Goal: Find specific page/section: Find specific page/section

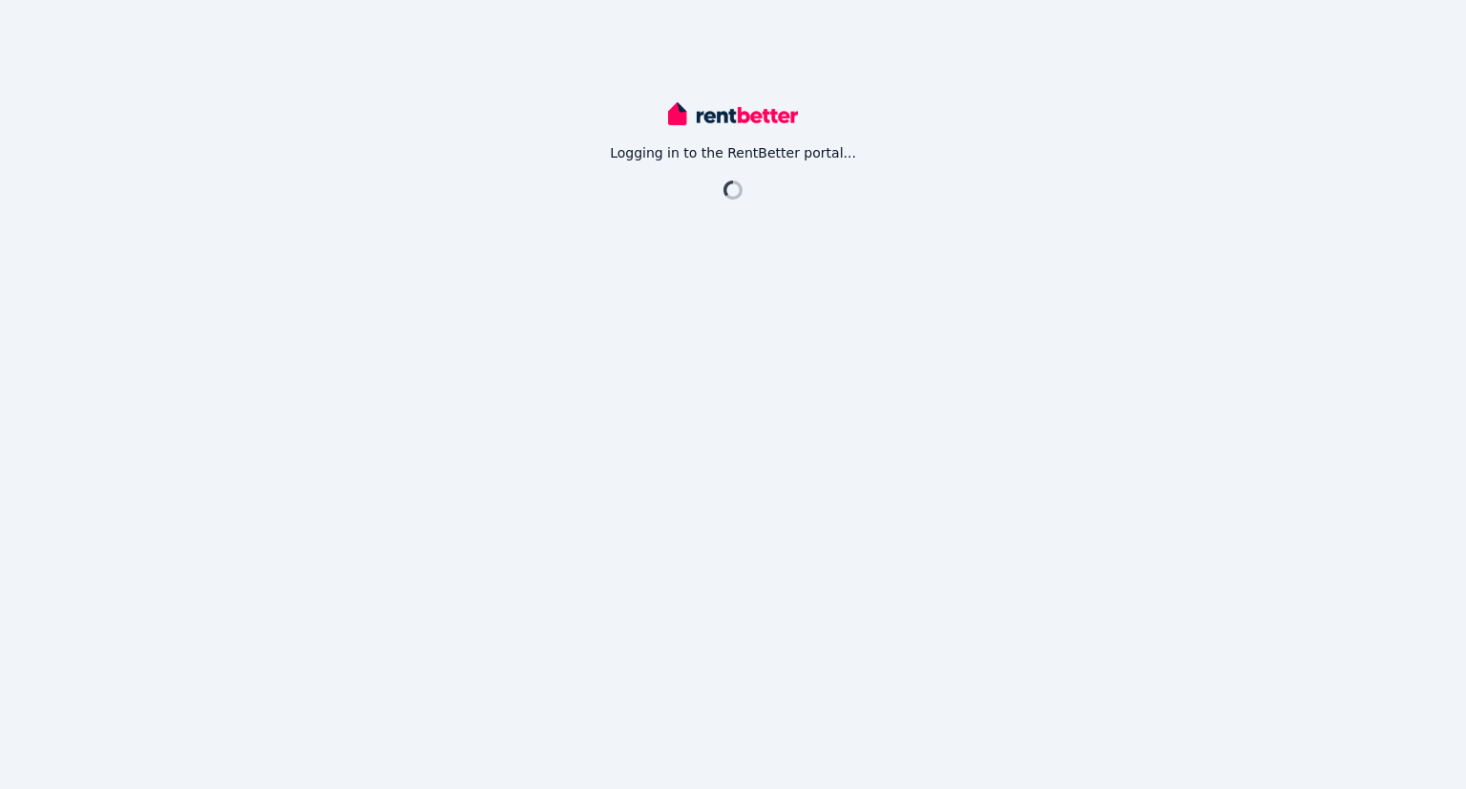
click at [1256, 100] on div "Logging in to the RentBetter portal..." at bounding box center [733, 394] width 1466 height 789
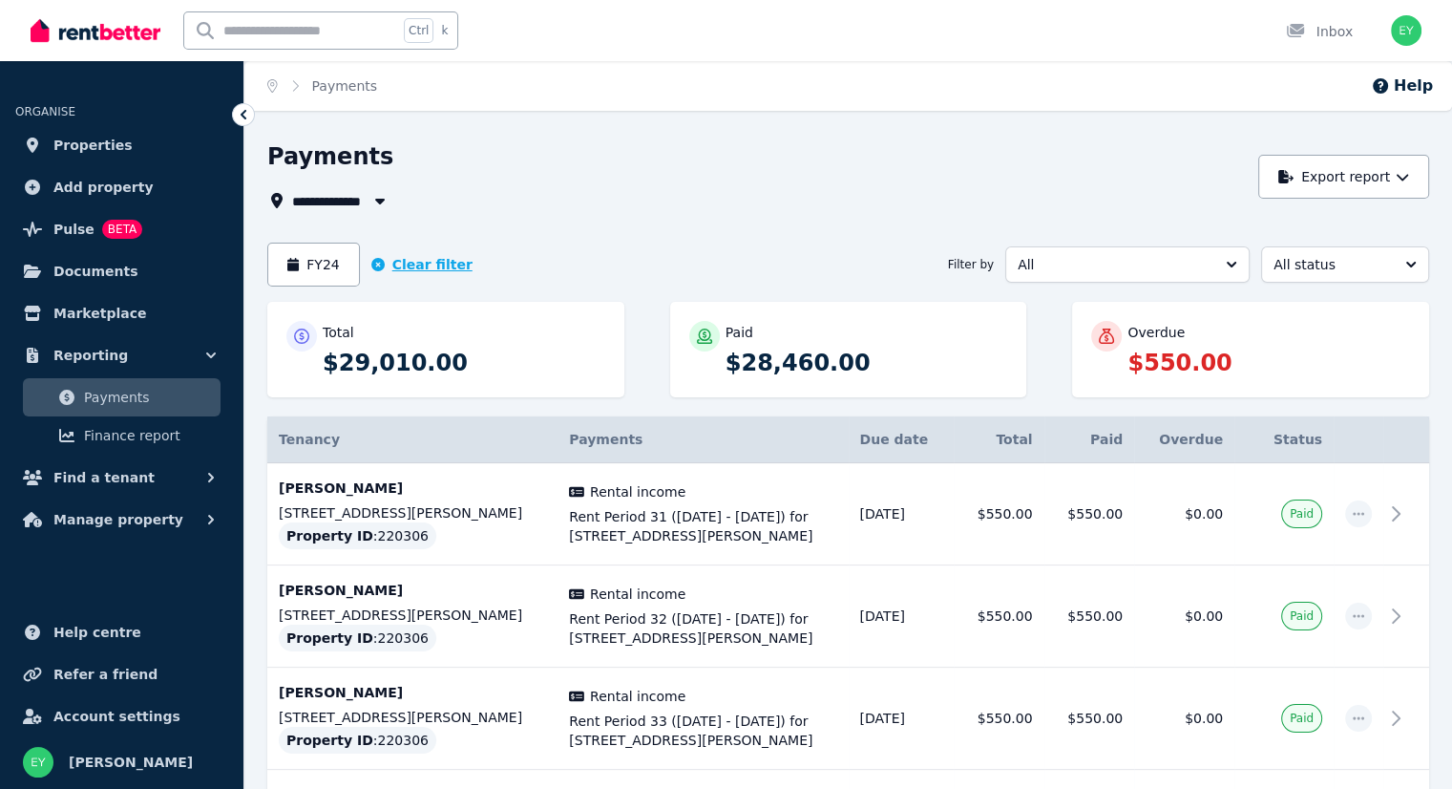
click at [416, 262] on button "Clear filter" at bounding box center [421, 264] width 101 height 19
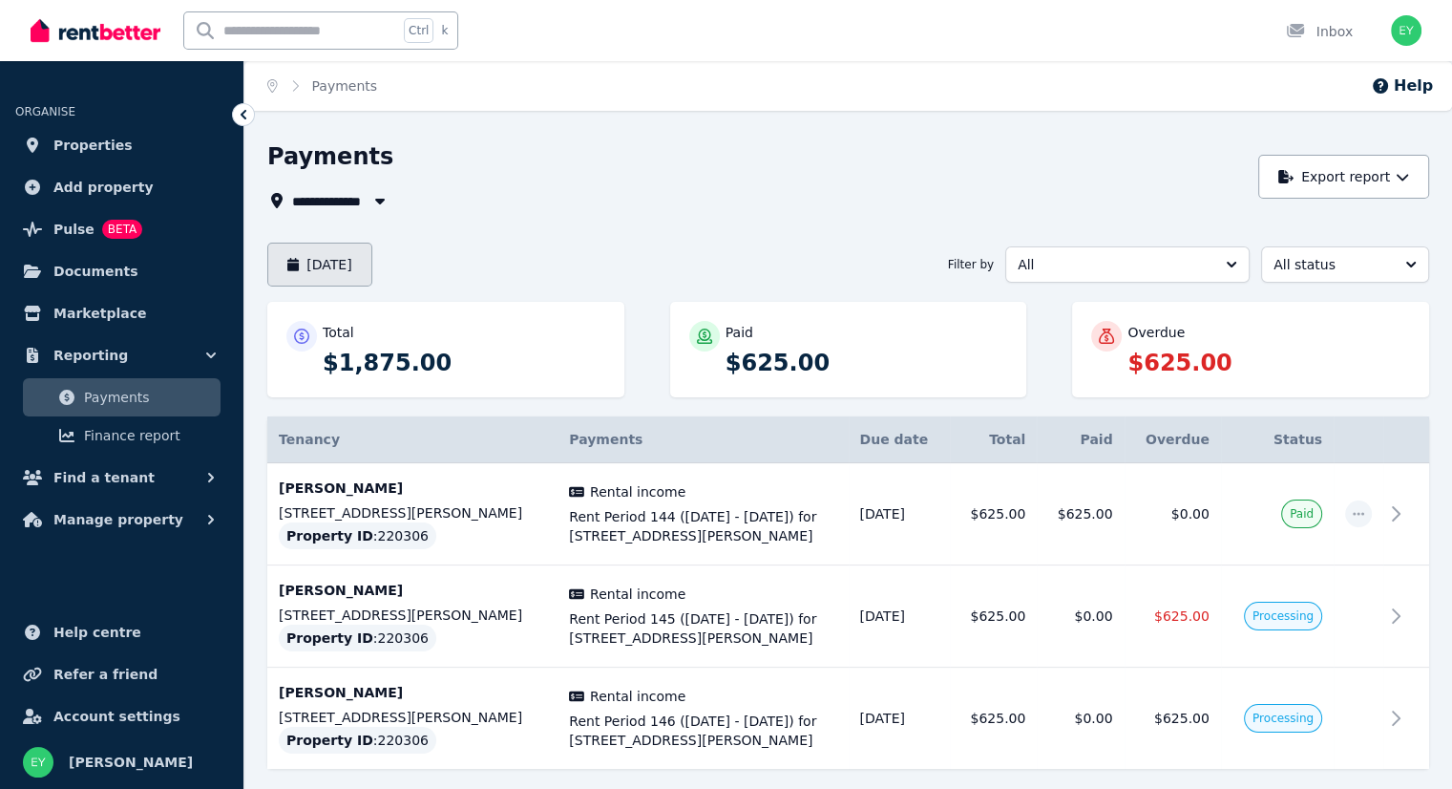
click at [355, 242] on button "[DATE]" at bounding box center [319, 264] width 105 height 44
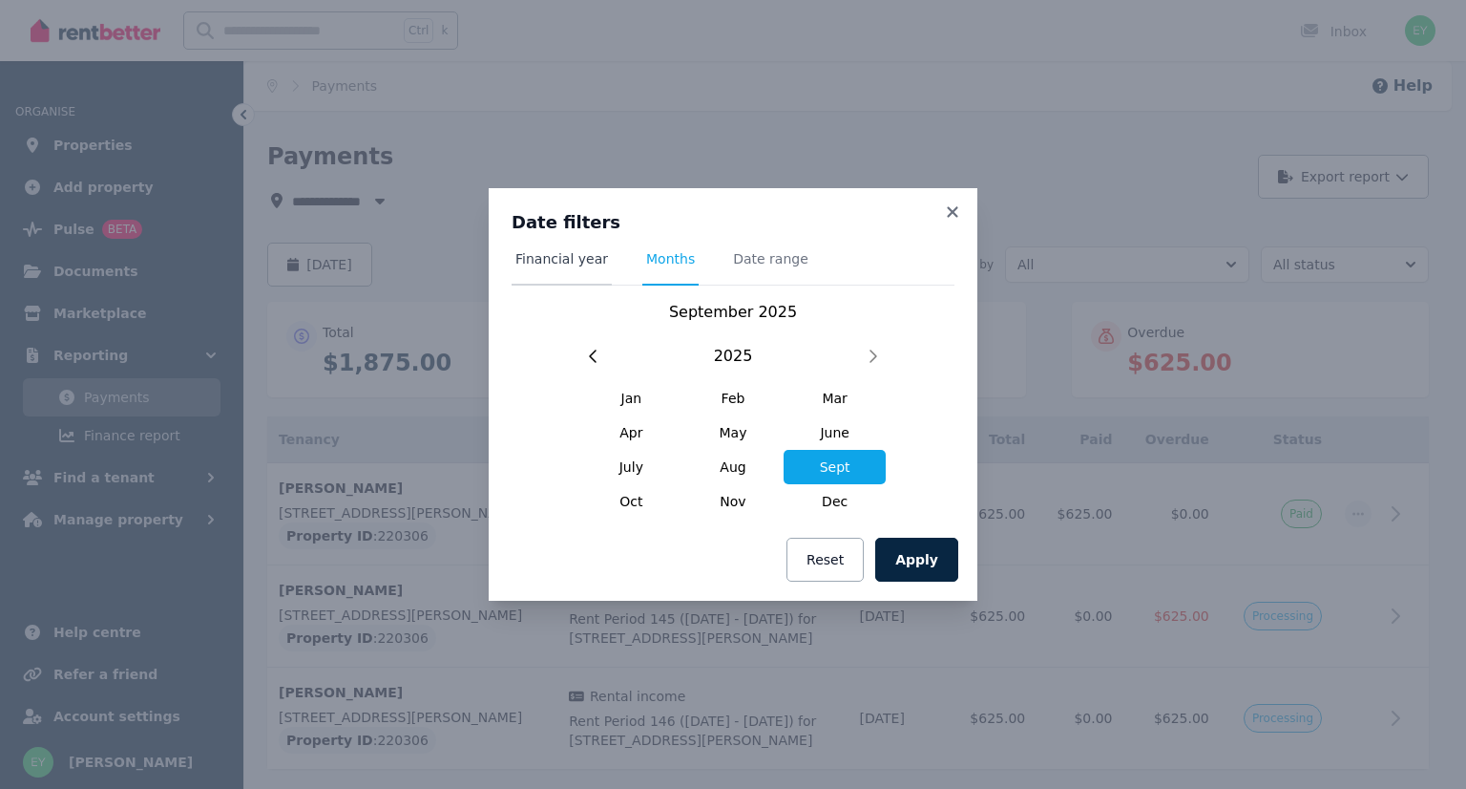
click at [546, 257] on span "Financial year" at bounding box center [562, 258] width 93 height 19
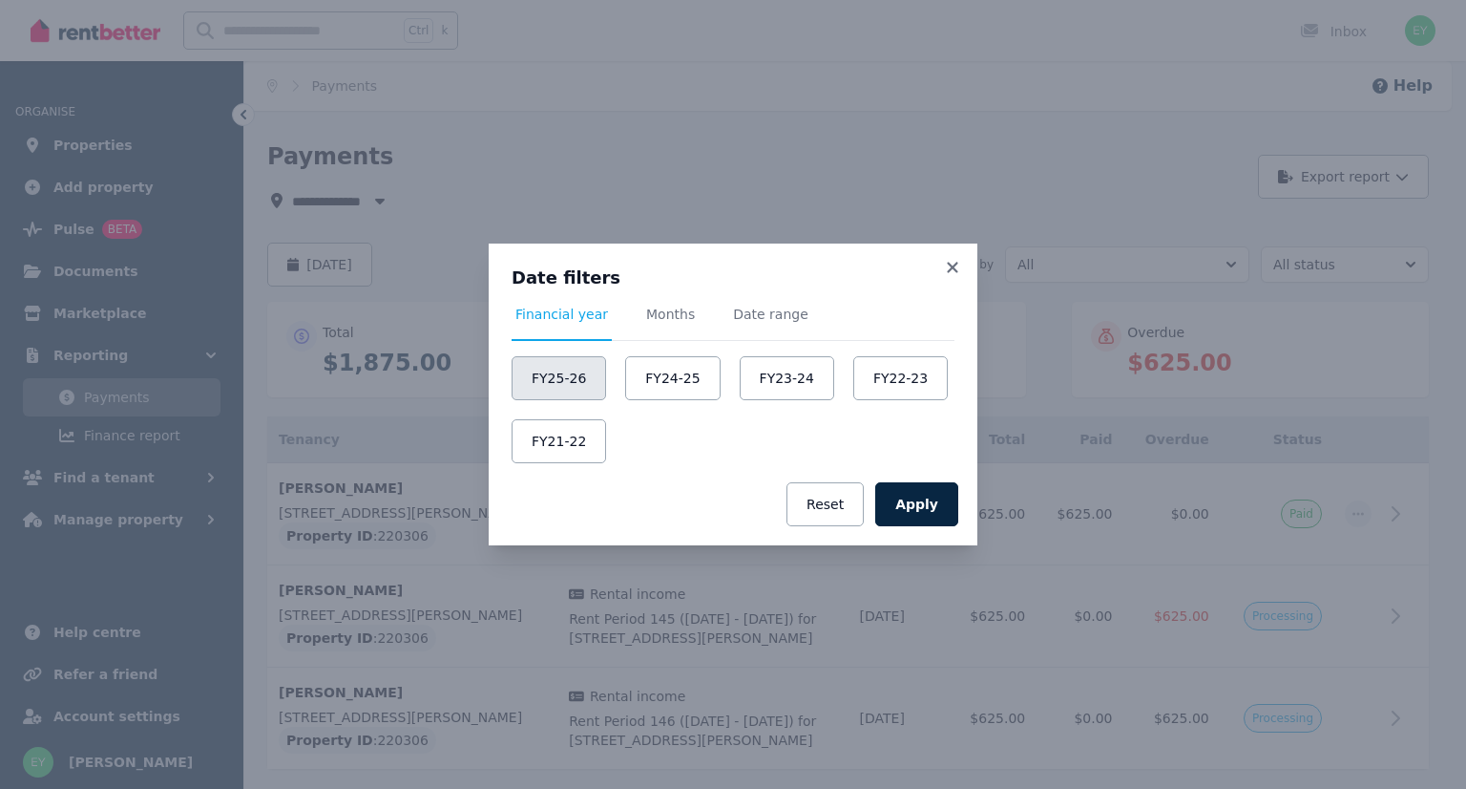
click at [558, 373] on button "FY25-26" at bounding box center [559, 378] width 95 height 44
click at [916, 501] on button "Apply" at bounding box center [916, 504] width 83 height 44
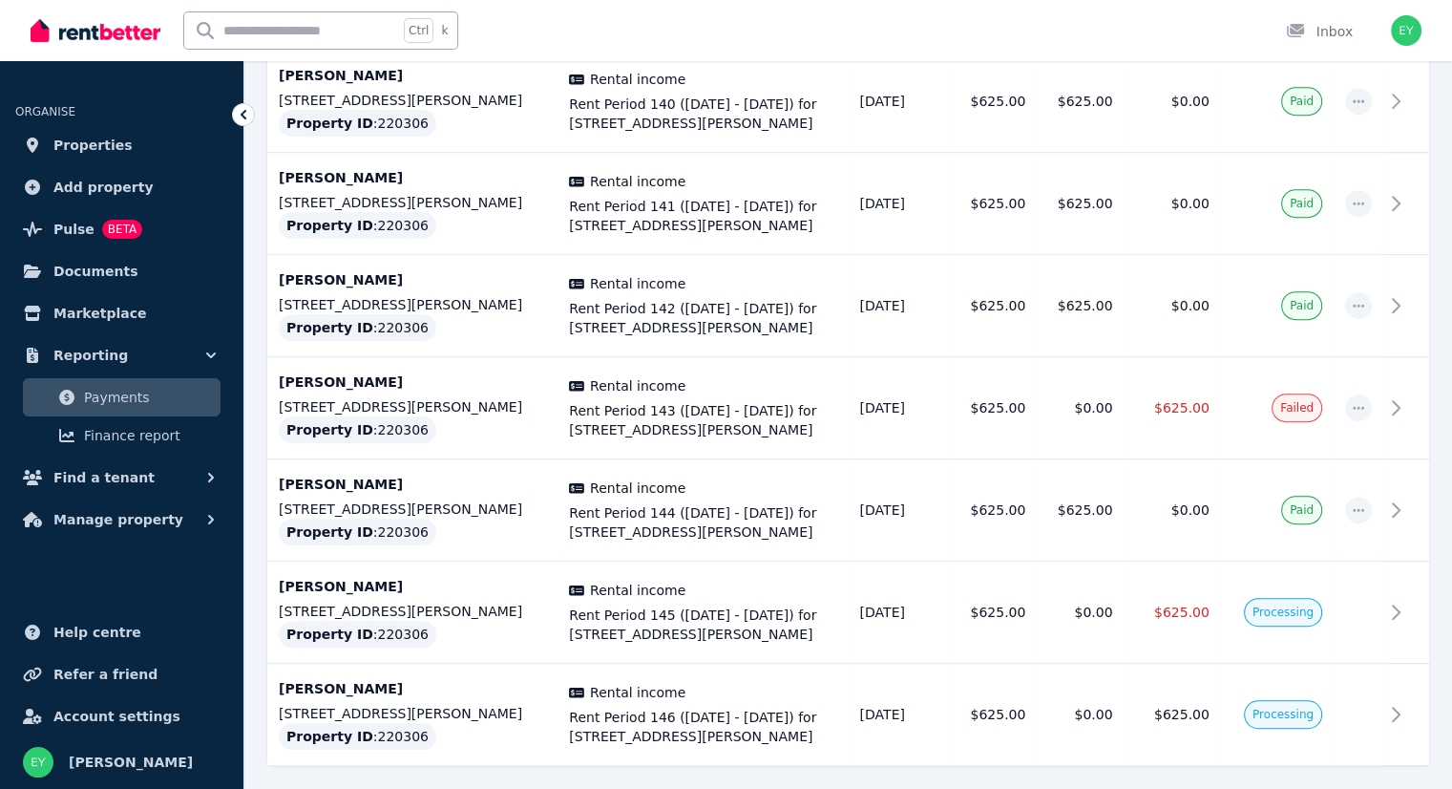
scroll to position [1102, 0]
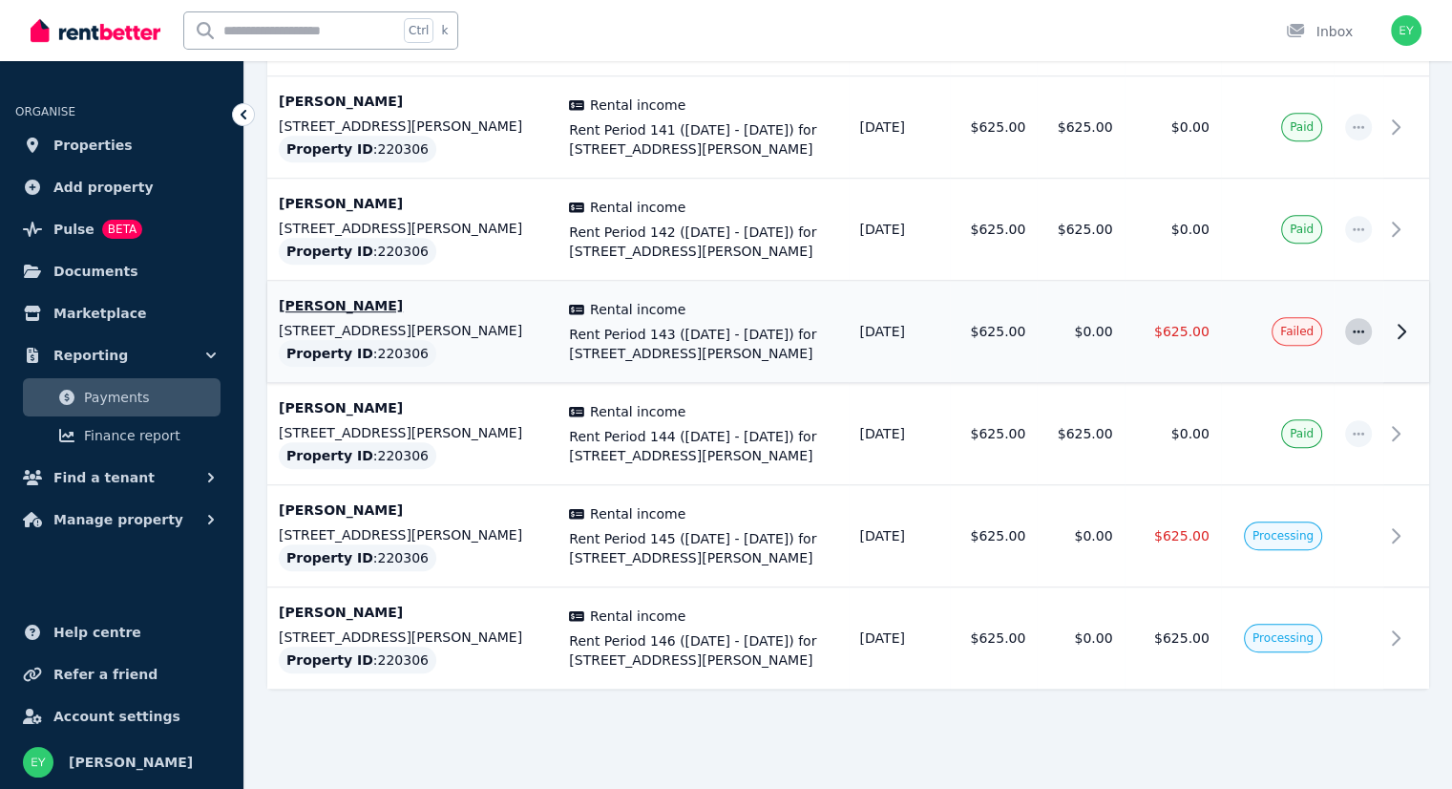
click at [1355, 337] on span "button" at bounding box center [1358, 331] width 27 height 27
click at [1315, 391] on button "Resend tenant bill" at bounding box center [1280, 383] width 183 height 38
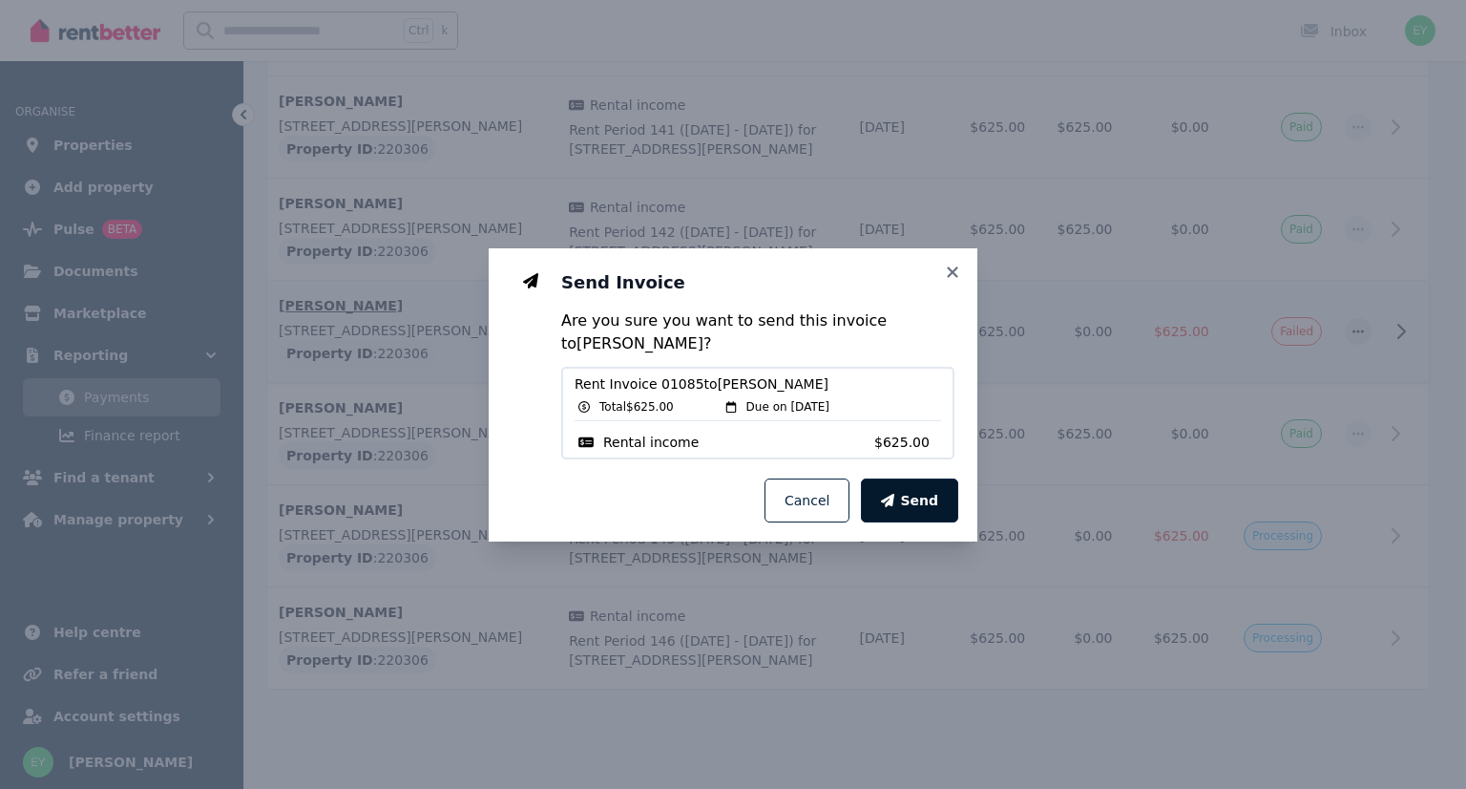
click at [918, 506] on span "Send" at bounding box center [919, 500] width 38 height 19
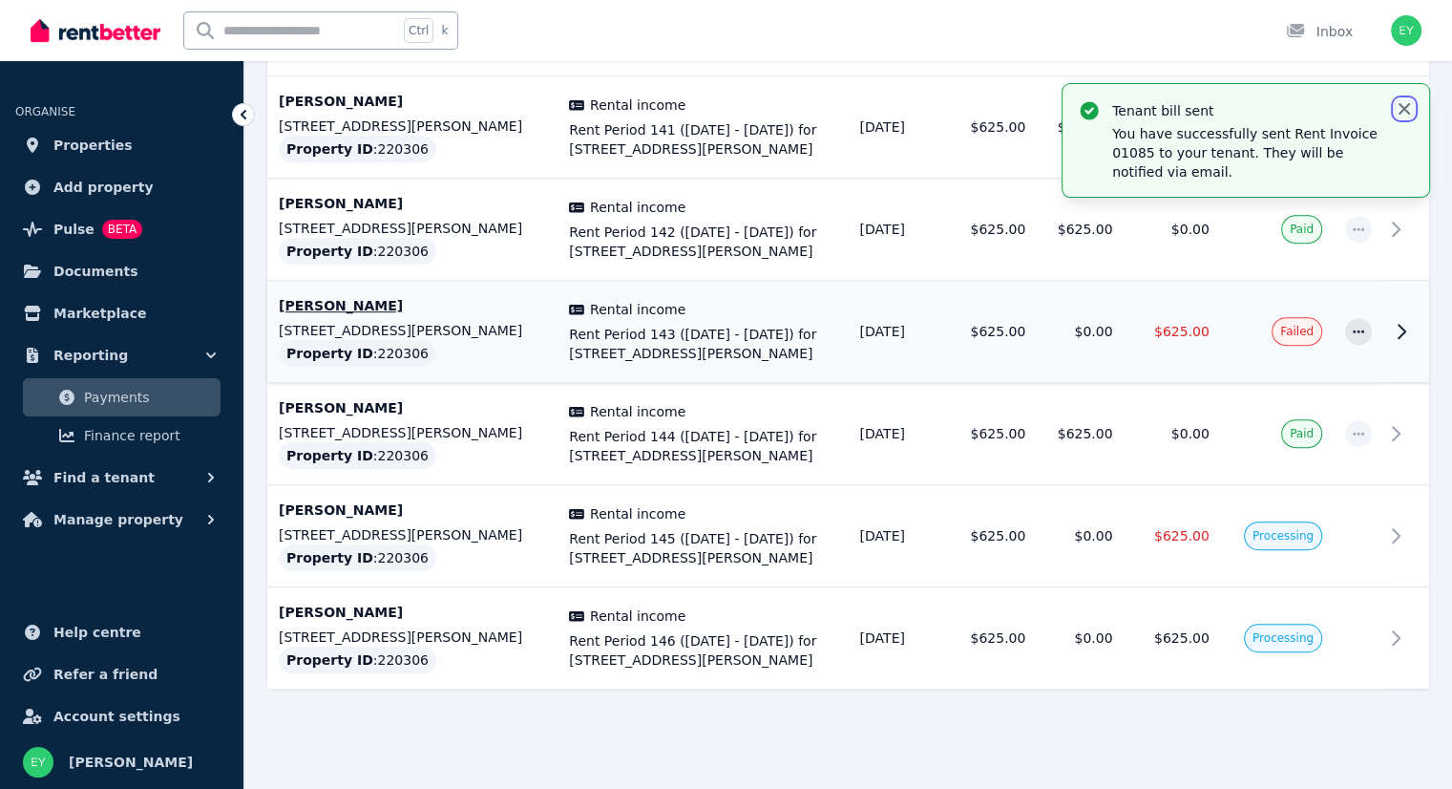
click at [1410, 105] on icon "button" at bounding box center [1404, 108] width 19 height 19
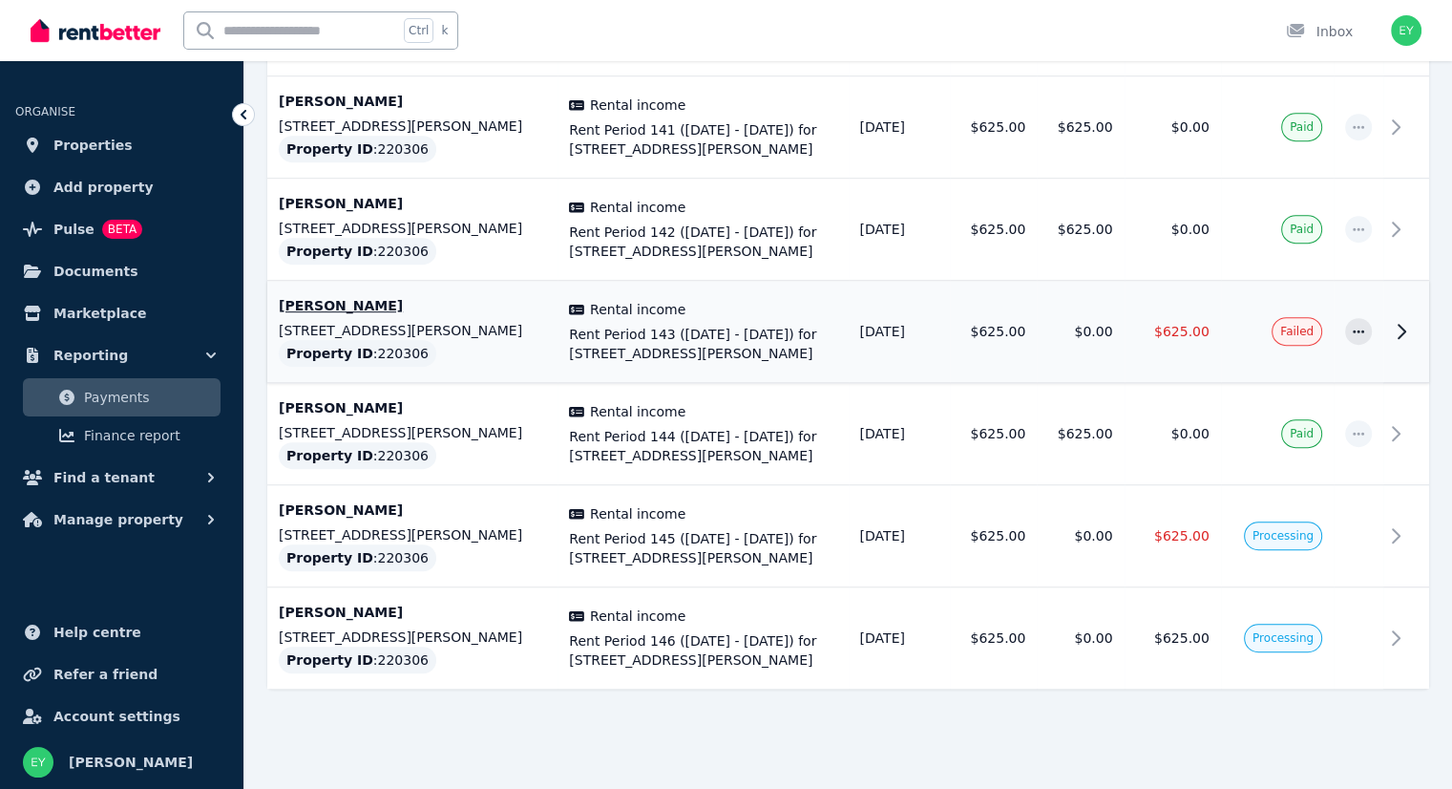
click at [1291, 336] on span "Failed" at bounding box center [1297, 331] width 51 height 29
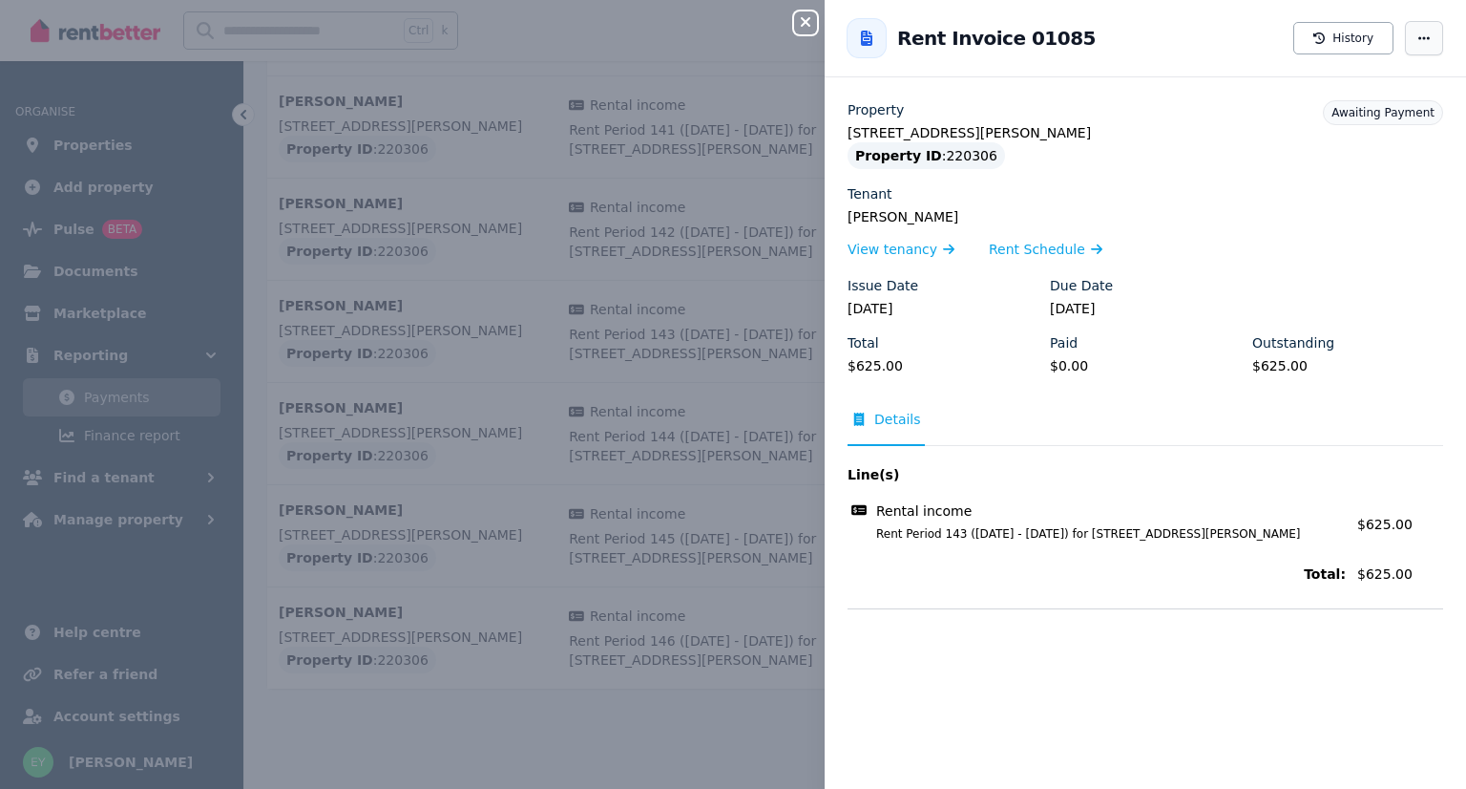
click at [1412, 51] on span "button" at bounding box center [1424, 38] width 38 height 34
click at [556, 711] on div "Close panel Back to Rent Invoice 01085 History Resend tenant [PERSON_NAME] [PER…" at bounding box center [733, 394] width 1466 height 789
click at [1314, 177] on div "Property [STREET_ADDRESS][PERSON_NAME] Property ID : 220306 Tenant [PERSON_NAME…" at bounding box center [1146, 245] width 596 height 290
click at [812, 19] on icon "button" at bounding box center [805, 21] width 23 height 15
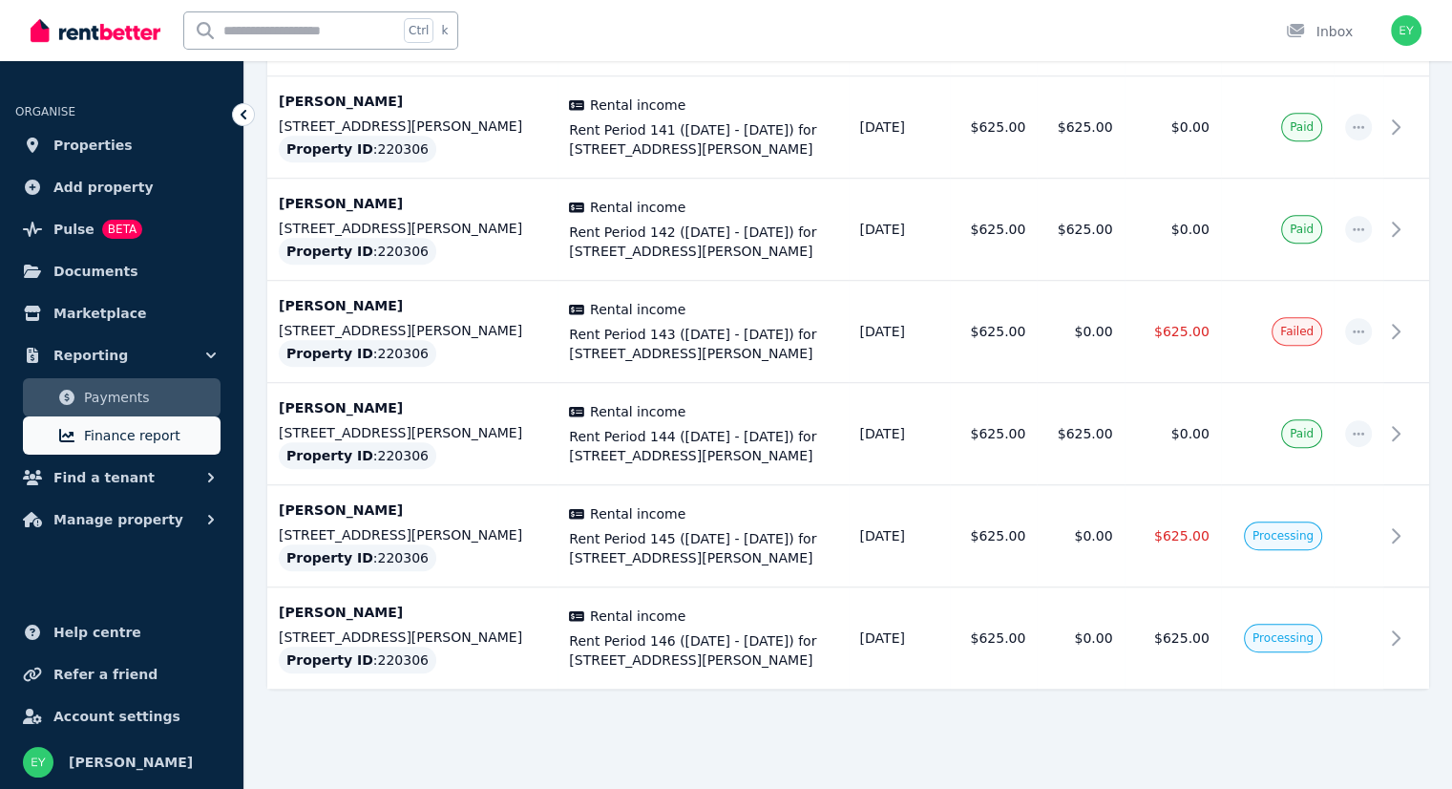
click at [117, 431] on span "Finance report" at bounding box center [148, 435] width 129 height 23
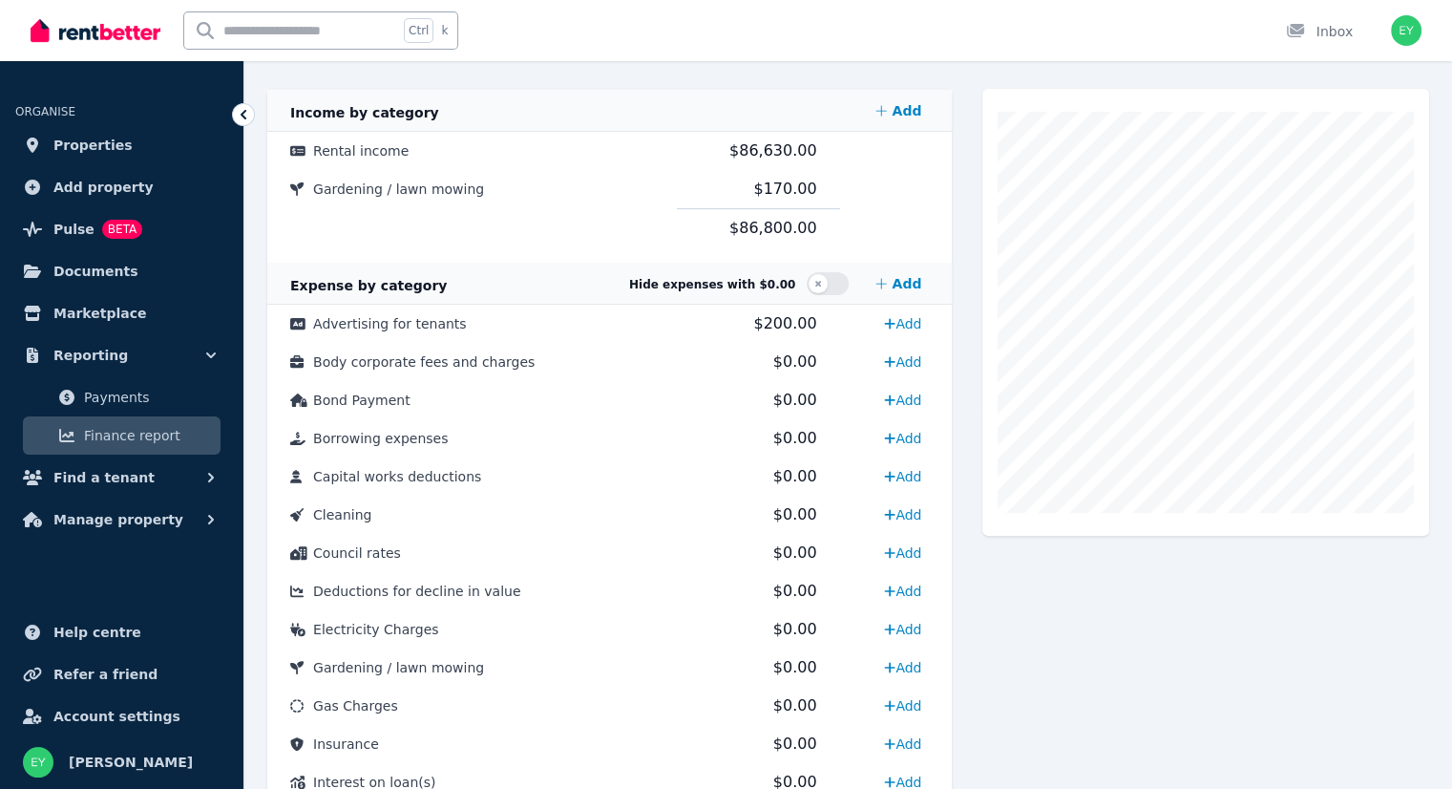
scroll to position [191, 0]
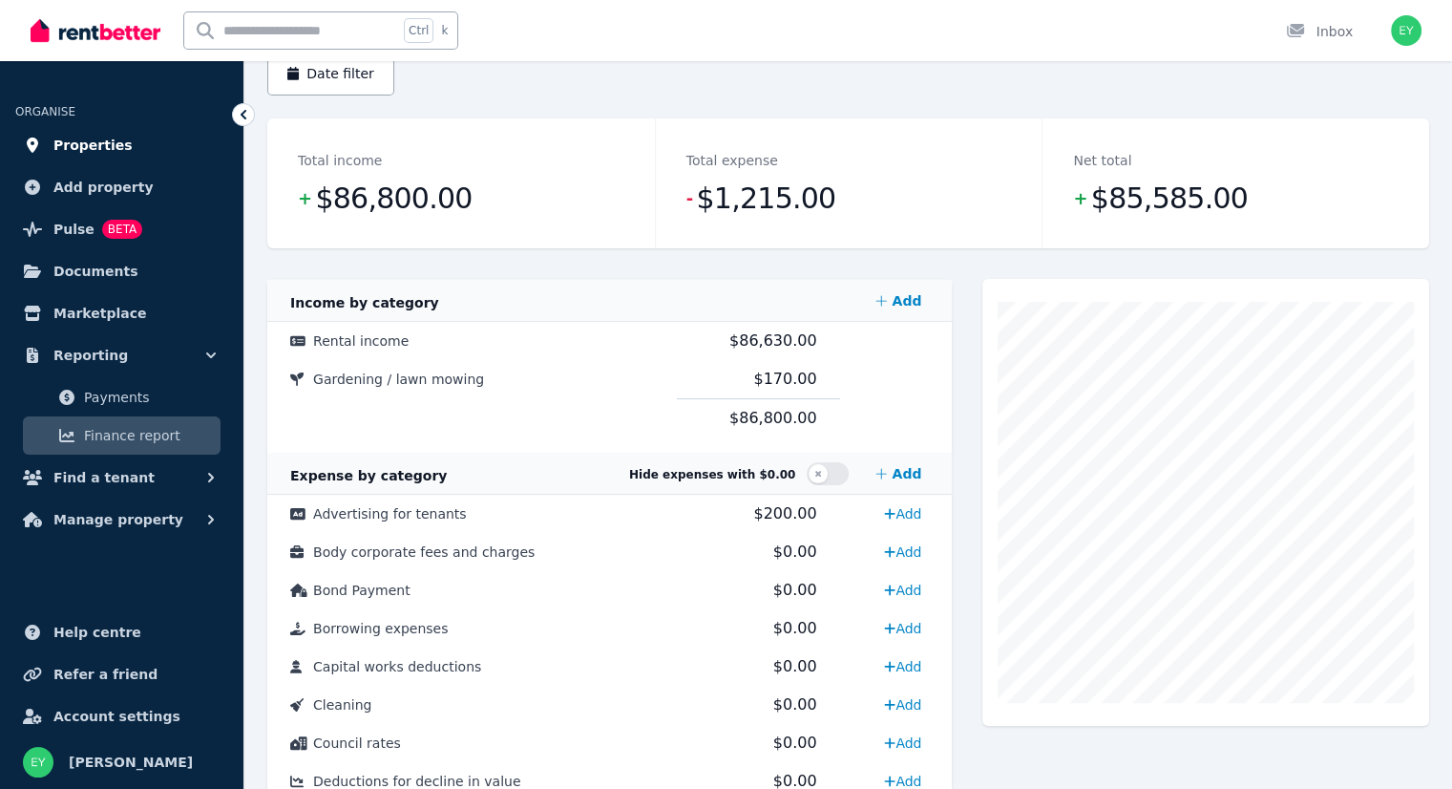
click at [84, 138] on span "Properties" at bounding box center [92, 145] width 79 height 23
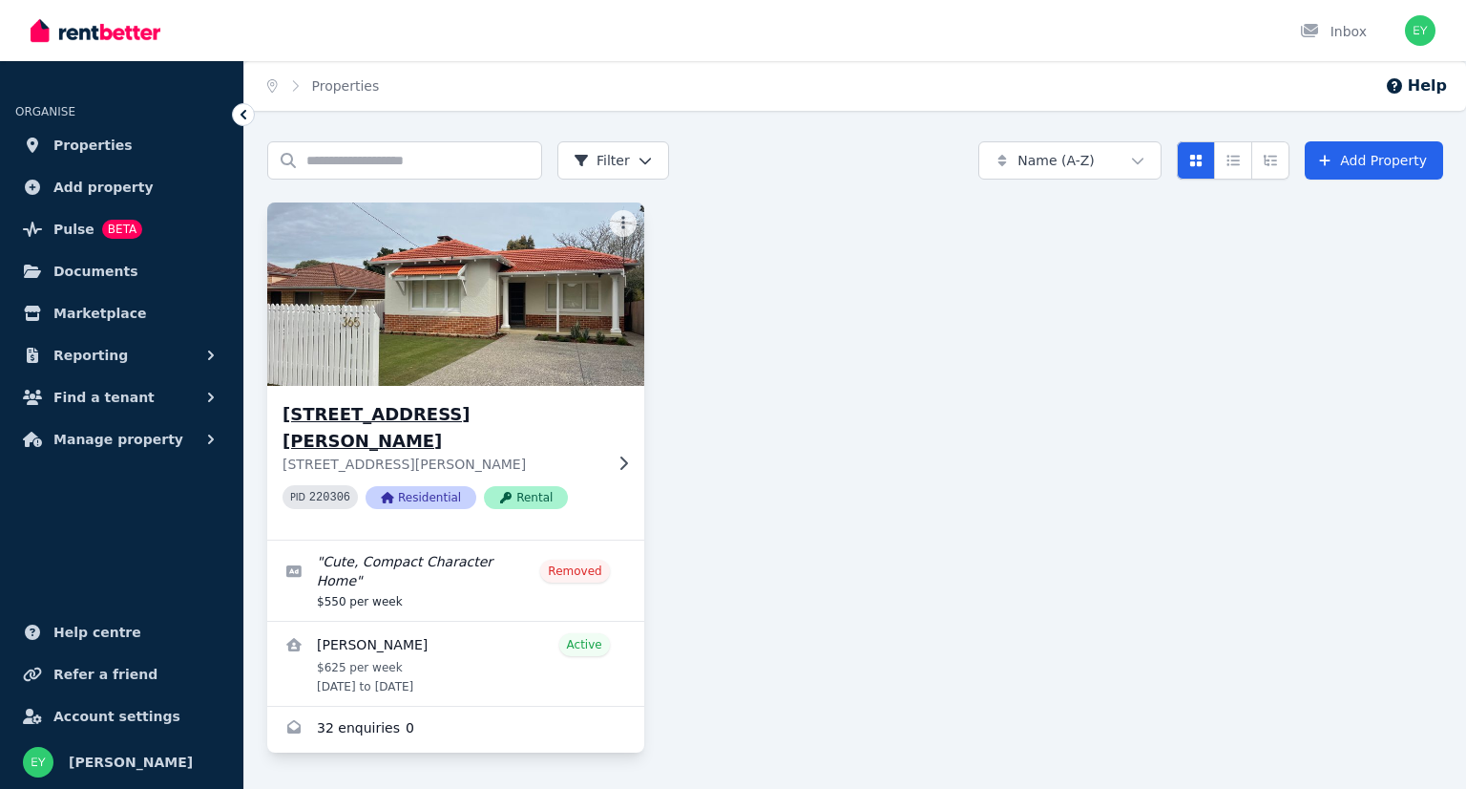
click at [444, 278] on img at bounding box center [455, 294] width 395 height 193
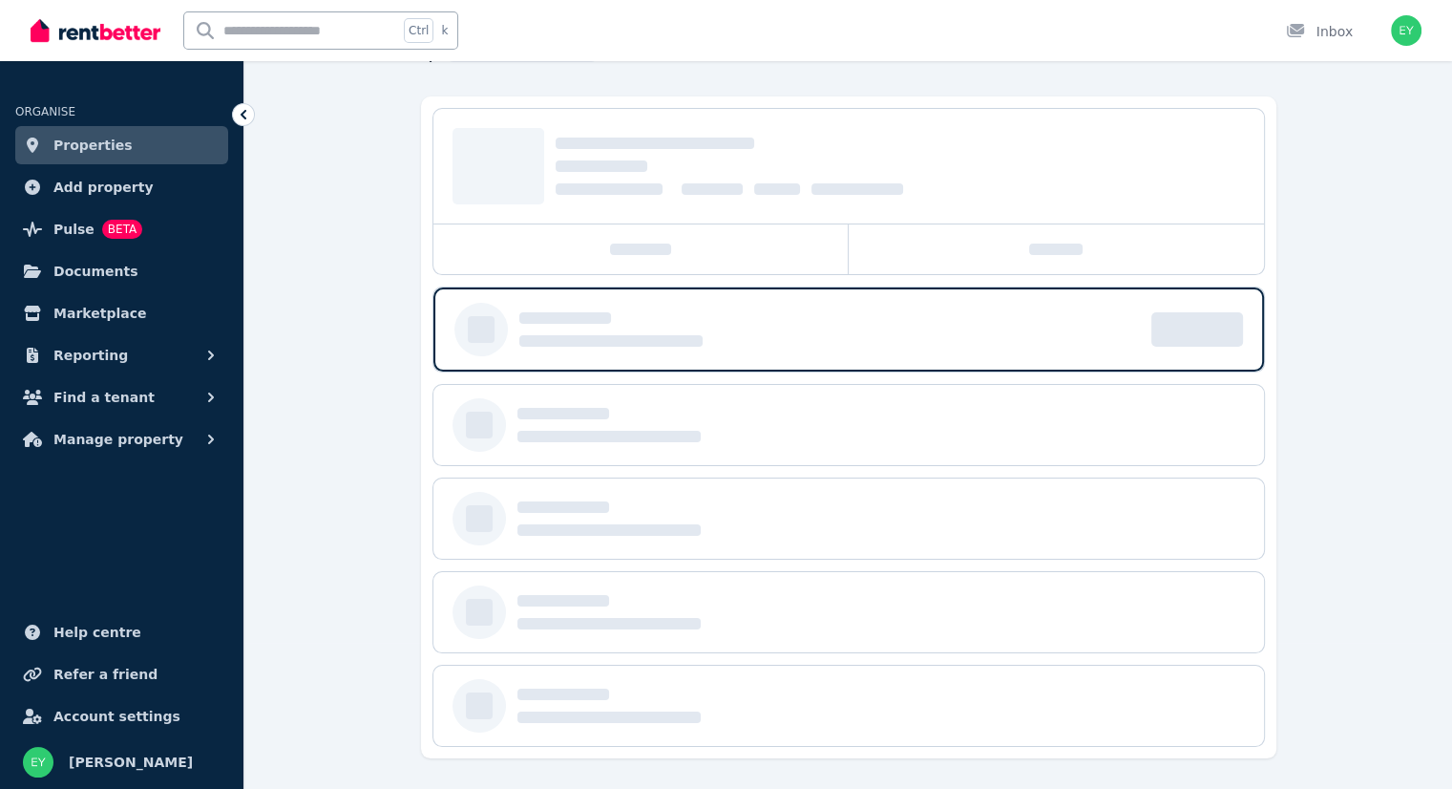
scroll to position [147, 0]
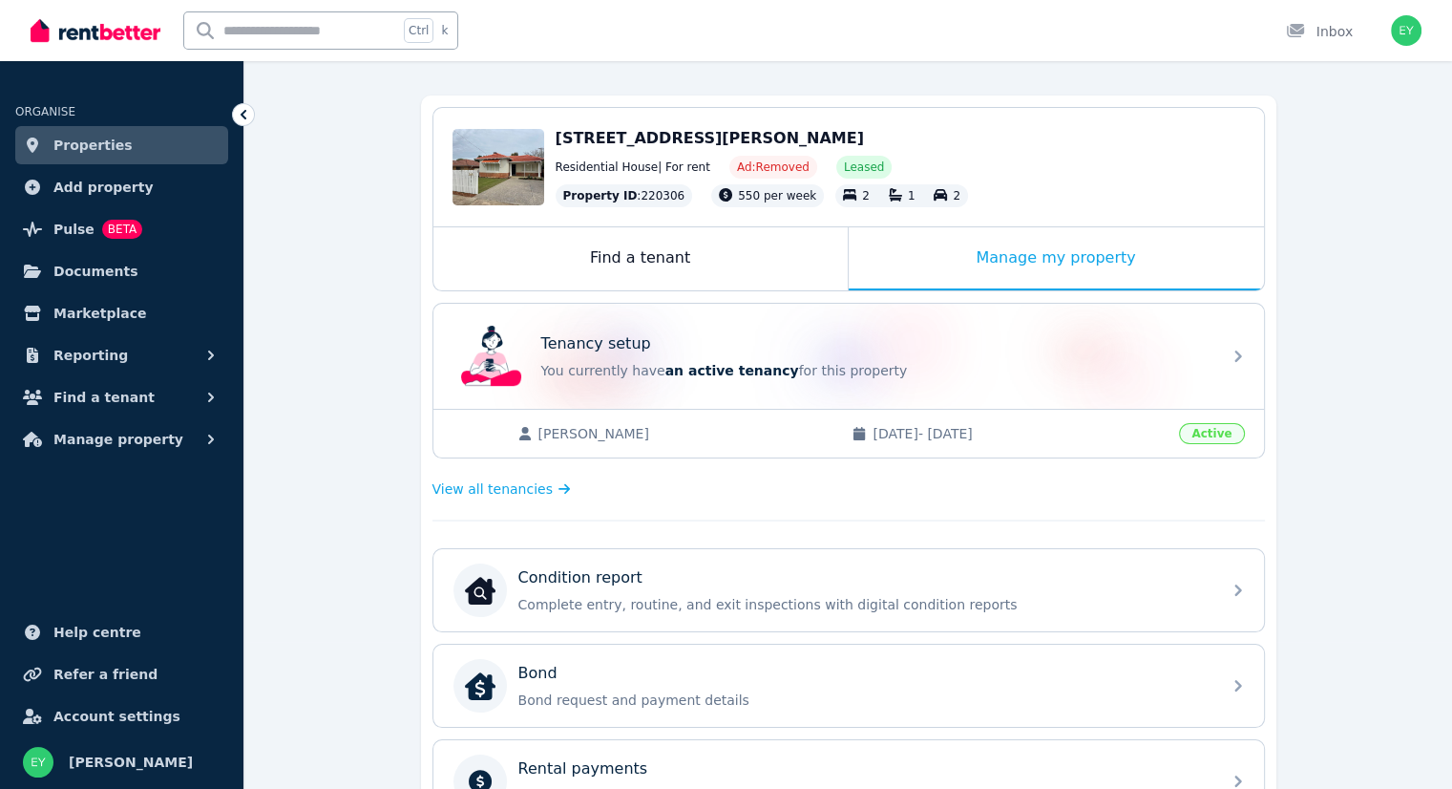
click at [958, 437] on span "[DATE] - [DATE]" at bounding box center [1020, 433] width 295 height 19
drag, startPoint x: 1015, startPoint y: 430, endPoint x: 836, endPoint y: 433, distance: 178.6
click at [836, 433] on div "[PERSON_NAME] [DATE] - [DATE]" at bounding box center [842, 433] width 651 height 19
click at [476, 492] on span "View all tenancies" at bounding box center [492, 488] width 120 height 19
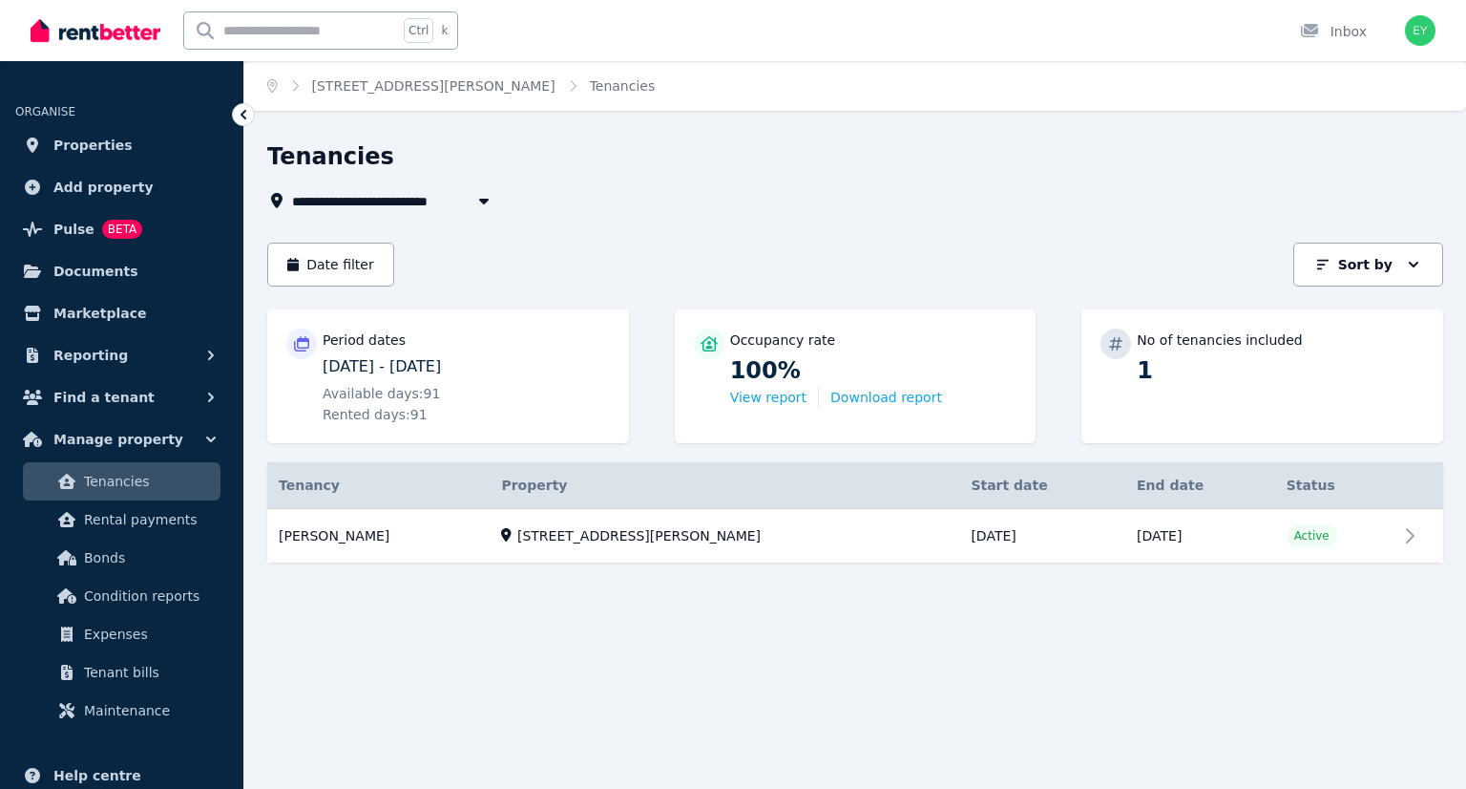
click at [1218, 643] on div "**********" at bounding box center [733, 394] width 1466 height 789
click at [111, 276] on span "Documents" at bounding box center [95, 271] width 85 height 23
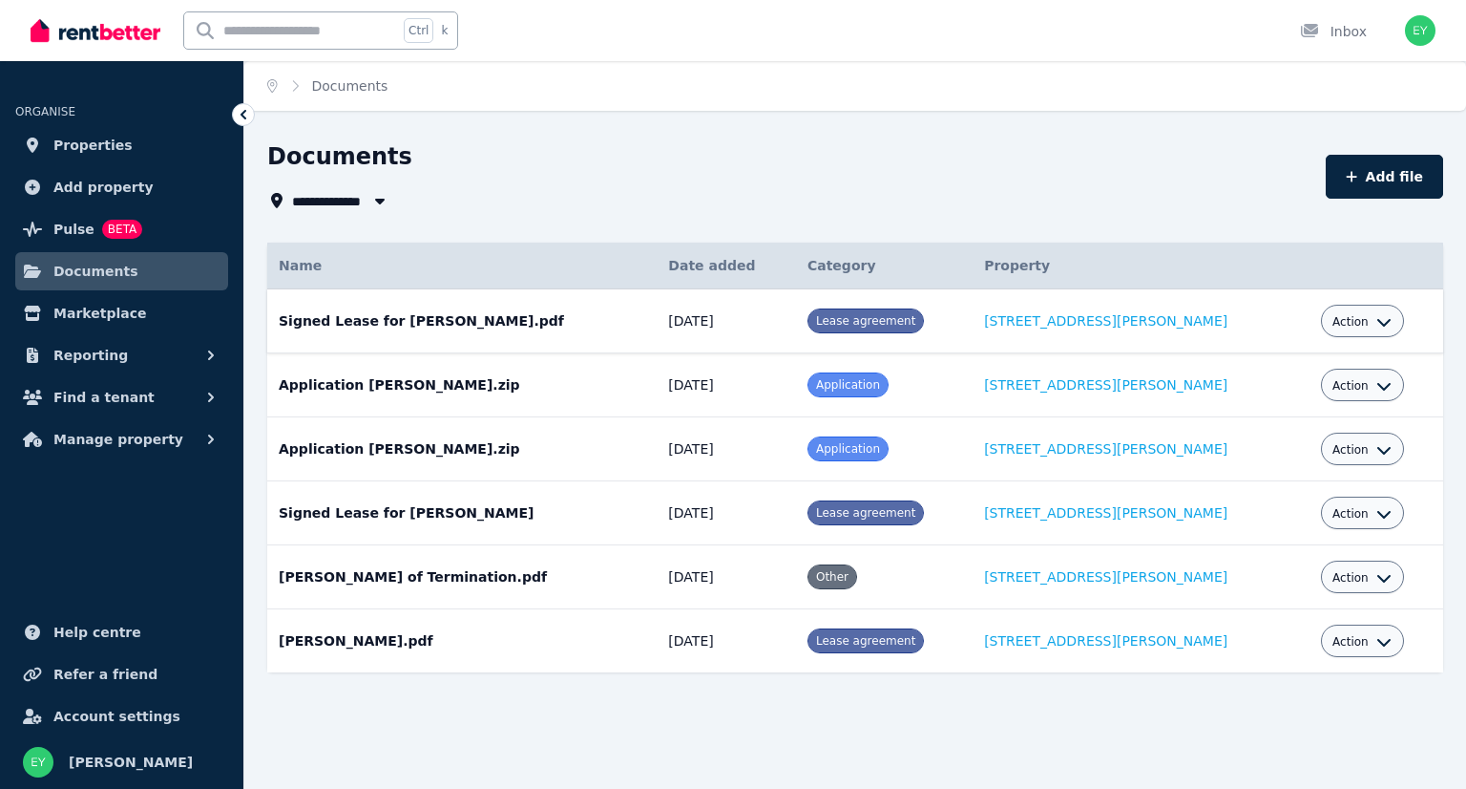
click at [405, 322] on td "Signed Lease for [PERSON_NAME].pdf Date added: [DATE] Category: Lease agreement…" at bounding box center [461, 321] width 389 height 64
click at [910, 324] on span "Lease agreement" at bounding box center [865, 320] width 99 height 13
click at [1166, 315] on link "[STREET_ADDRESS][PERSON_NAME]" at bounding box center [1105, 320] width 243 height 15
click at [1356, 325] on button "Action" at bounding box center [1362, 321] width 59 height 15
click at [1279, 403] on link "View" at bounding box center [1303, 399] width 183 height 34
